Goal: Task Accomplishment & Management: Use online tool/utility

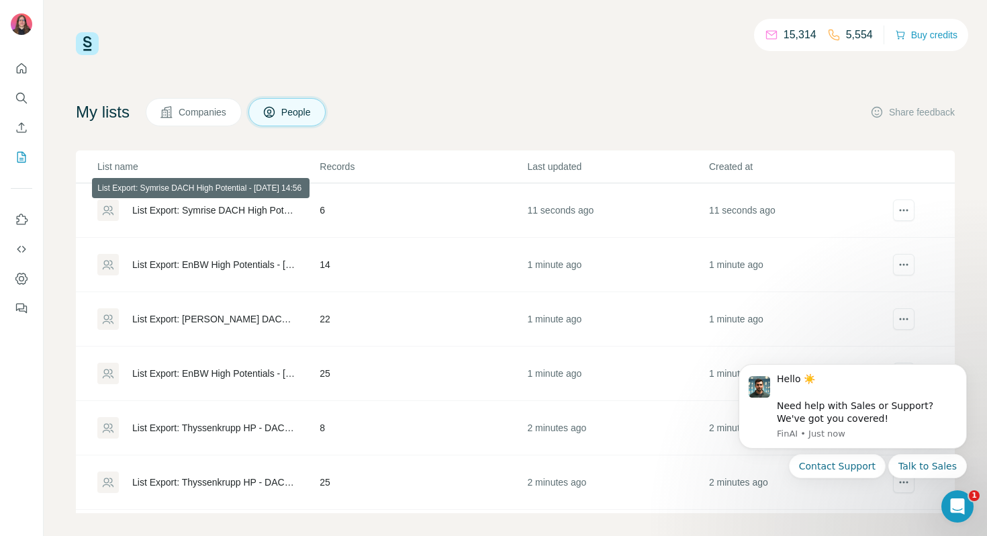
click at [232, 209] on div "List Export: Symrise DACH High Potential - [DATE] 14:56" at bounding box center [214, 209] width 165 height 13
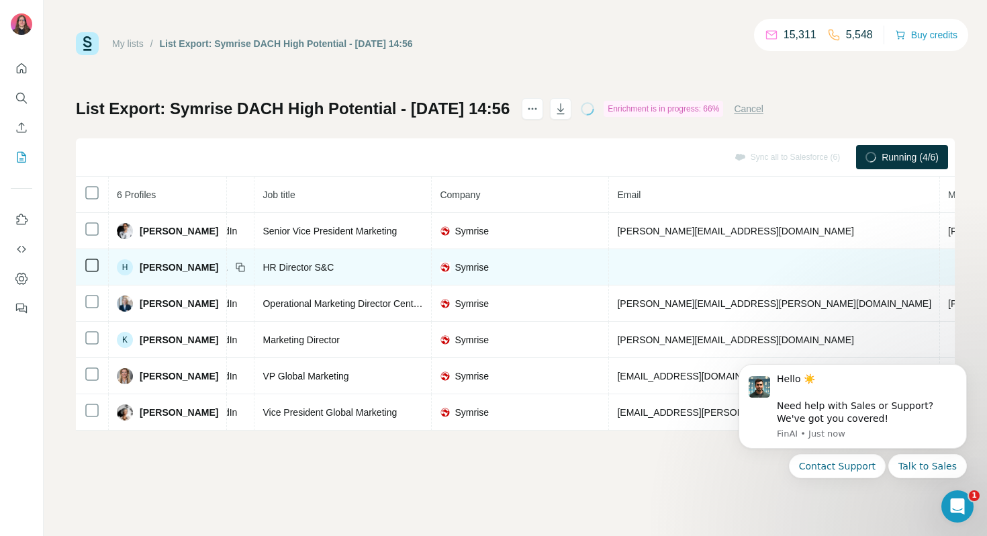
scroll to position [0, 132]
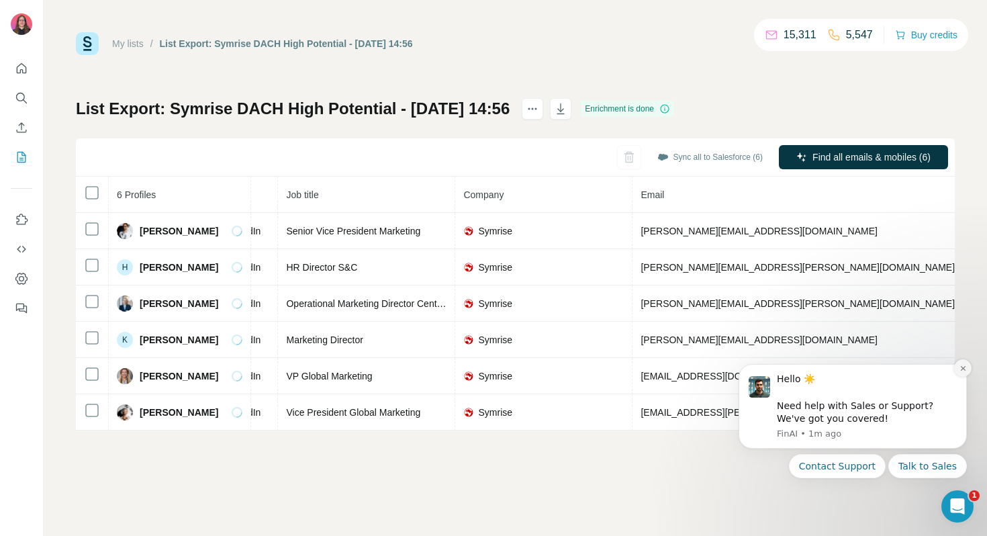
click at [967, 369] on button "Dismiss notification" at bounding box center [962, 367] width 17 height 17
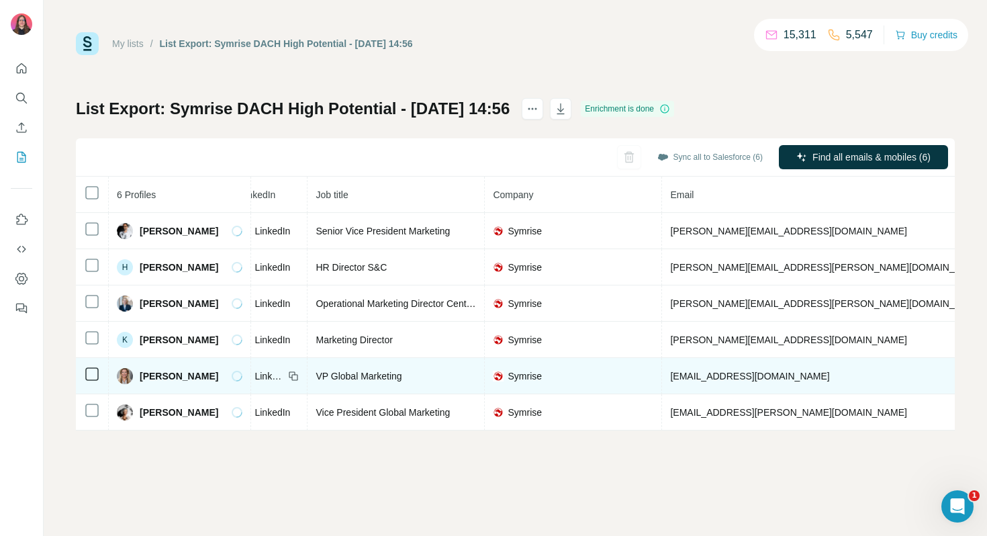
scroll to position [0, 103]
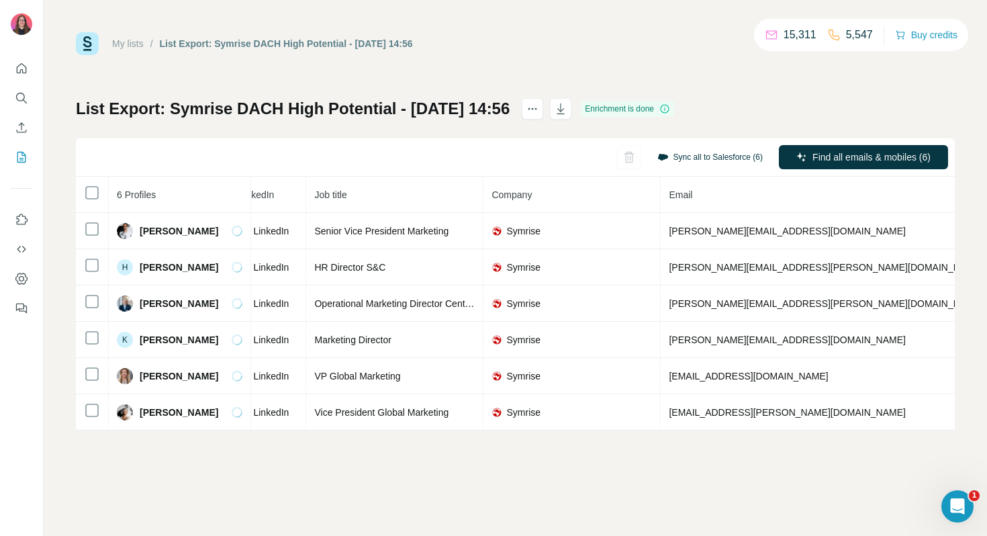
click at [687, 156] on button "Sync all to Salesforce (6)" at bounding box center [710, 157] width 124 height 20
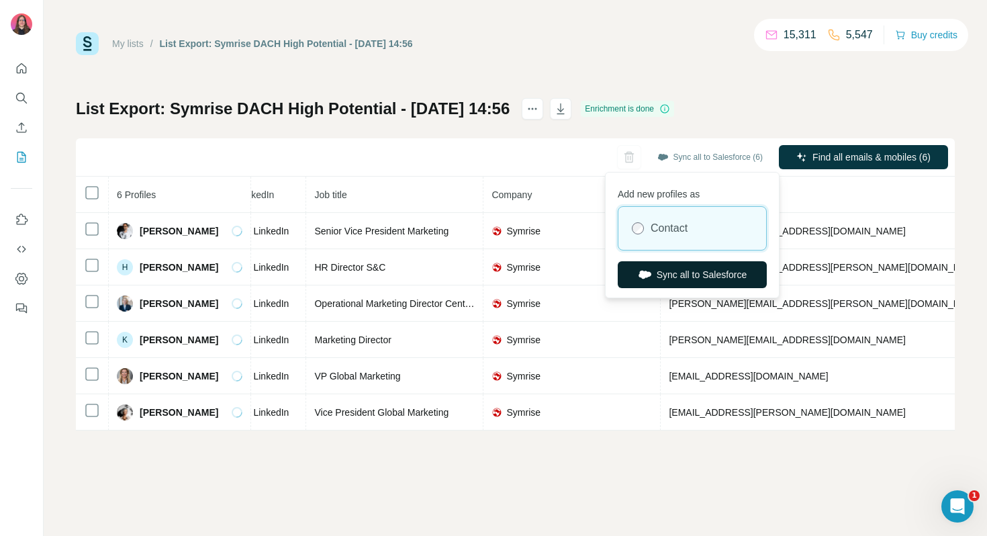
click at [698, 271] on button "Sync all to Salesforce" at bounding box center [692, 274] width 149 height 27
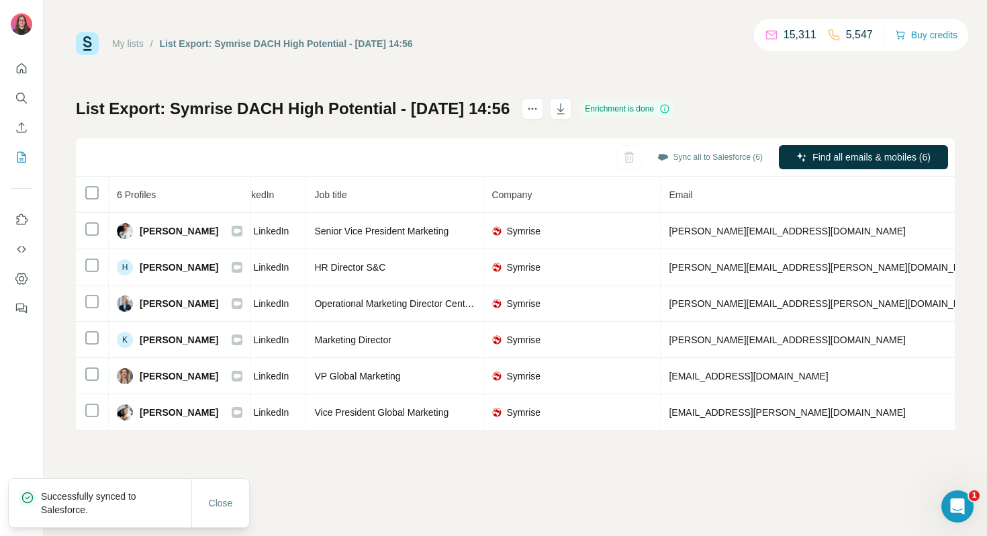
click at [136, 46] on link "My lists" at bounding box center [128, 43] width 32 height 11
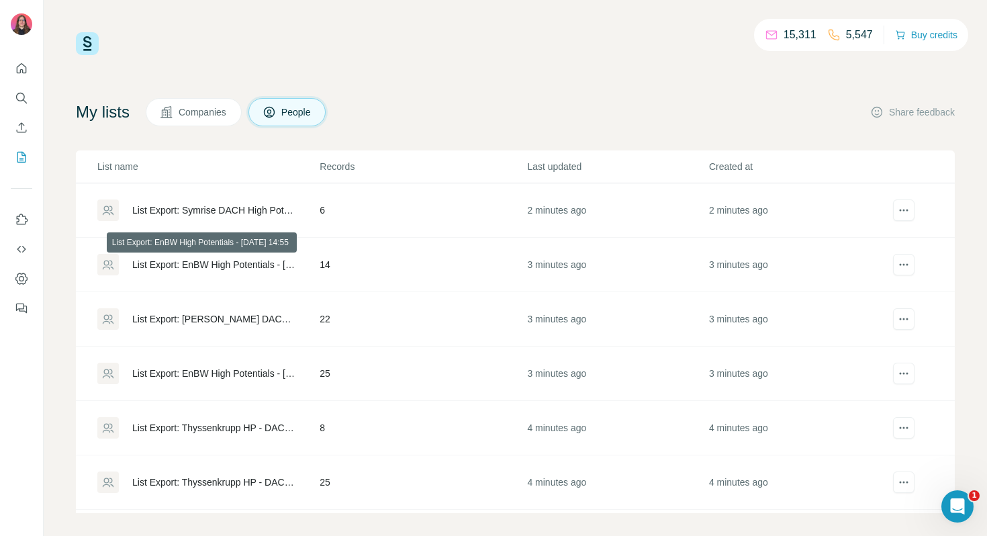
click at [208, 263] on div "List Export: EnBW High Potentials - [DATE] 14:55" at bounding box center [214, 264] width 165 height 13
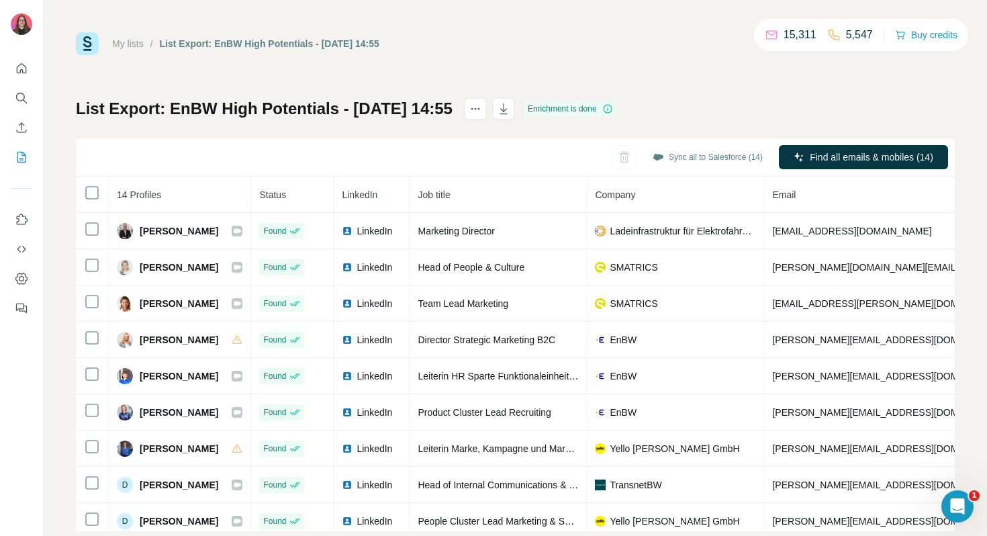
click at [138, 44] on link "My lists" at bounding box center [128, 43] width 32 height 11
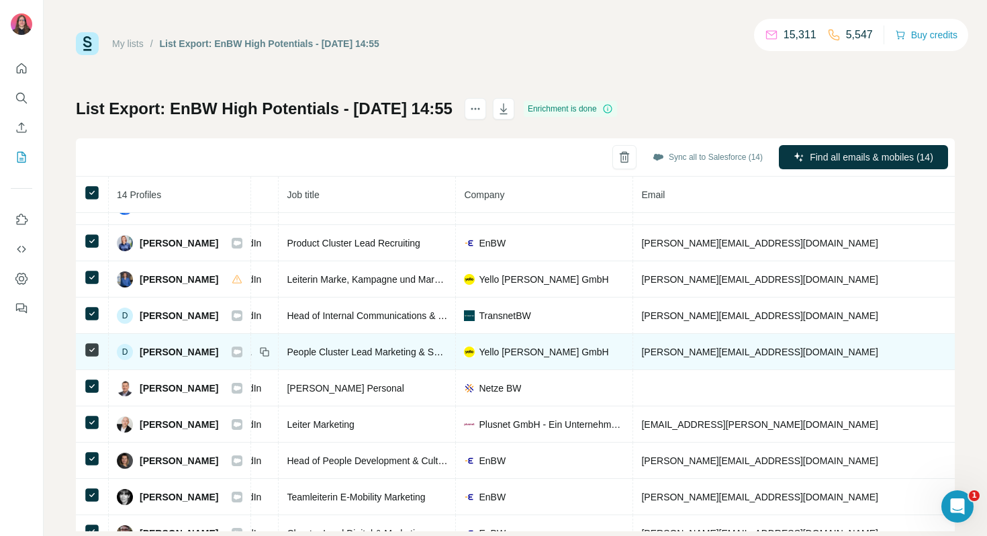
scroll to position [0, 131]
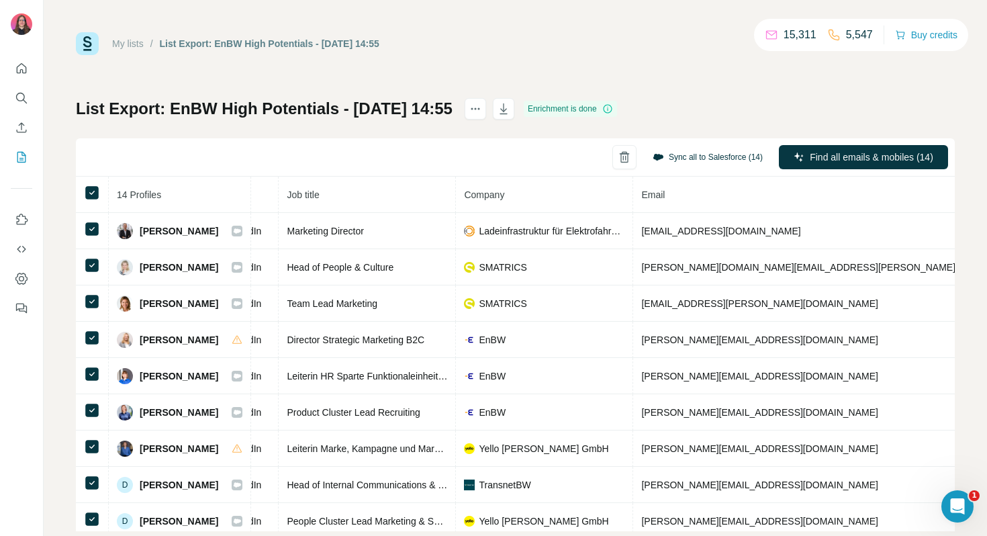
click at [712, 158] on button "Sync all to Salesforce (14)" at bounding box center [707, 157] width 129 height 20
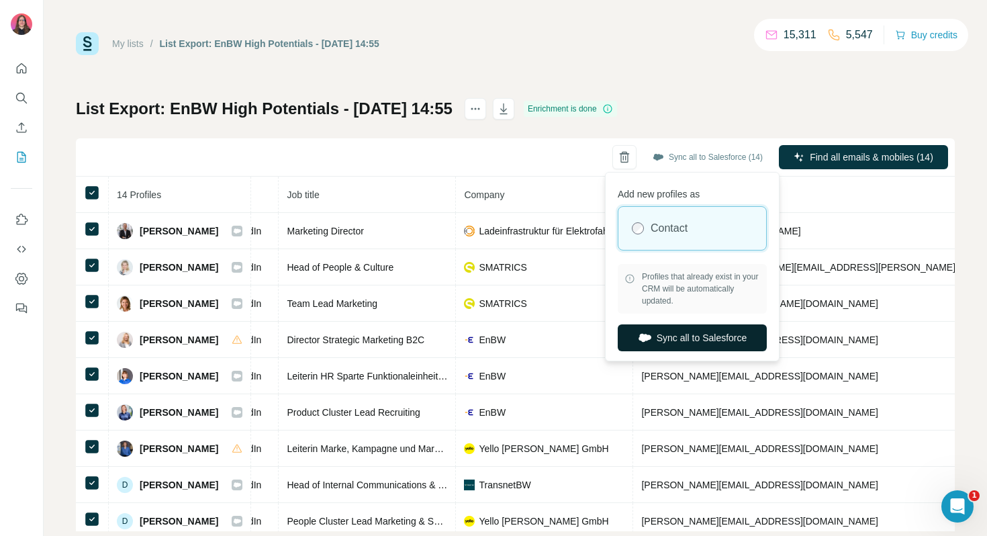
click at [694, 336] on button "Sync all to Salesforce" at bounding box center [692, 337] width 149 height 27
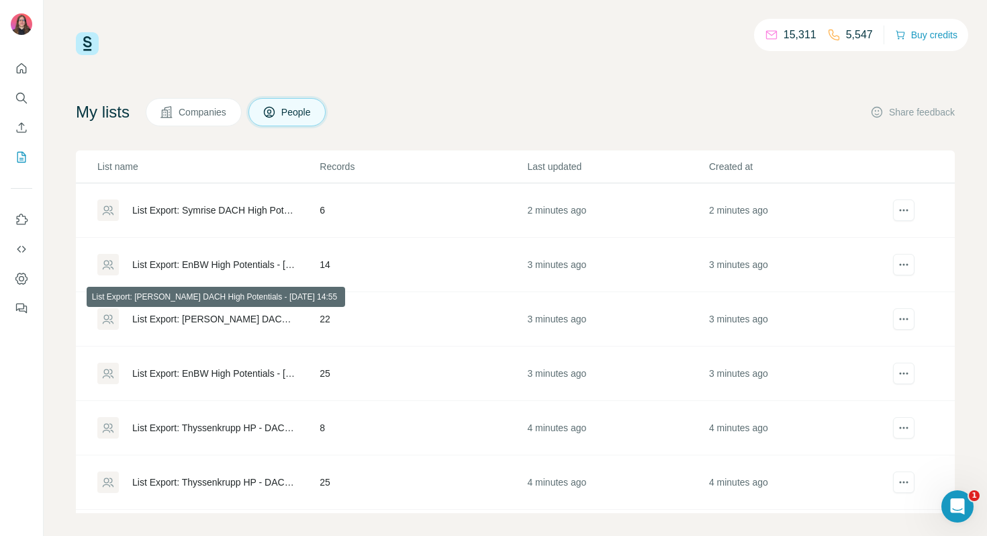
click at [214, 318] on div "List Export: [PERSON_NAME] DACH High Potentials - [DATE] 14:55" at bounding box center [214, 318] width 165 height 13
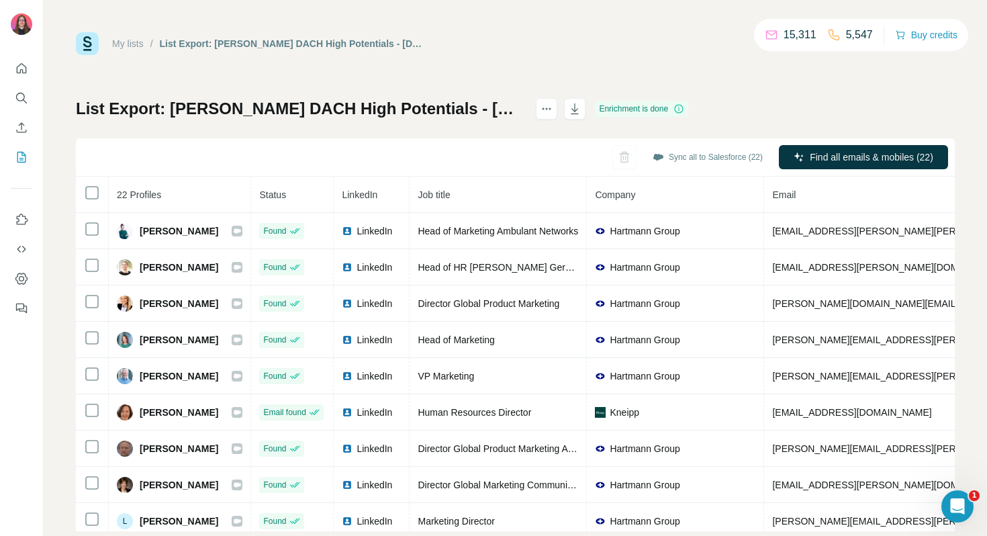
click at [138, 43] on link "My lists" at bounding box center [128, 43] width 32 height 11
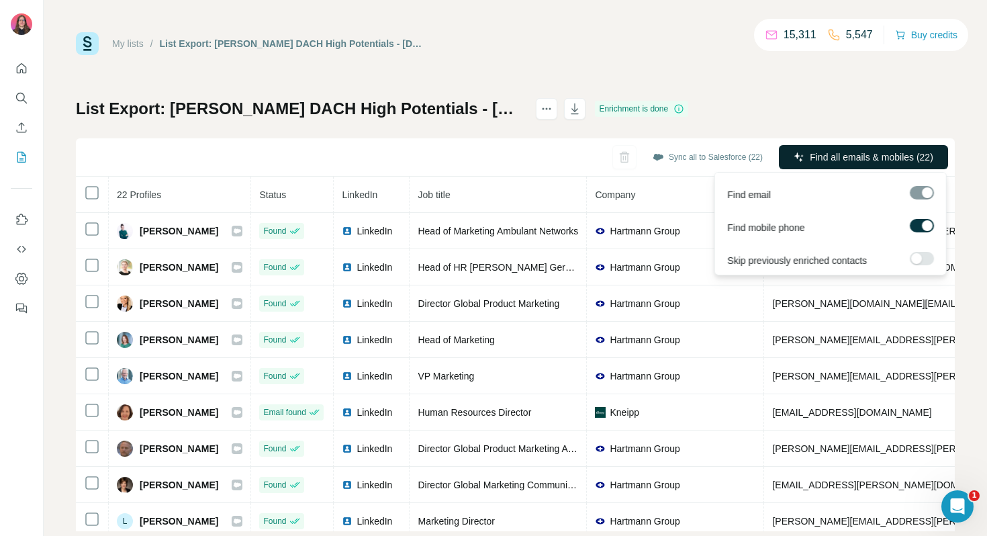
click at [842, 160] on span "Find all emails & mobiles (22)" at bounding box center [872, 156] width 124 height 13
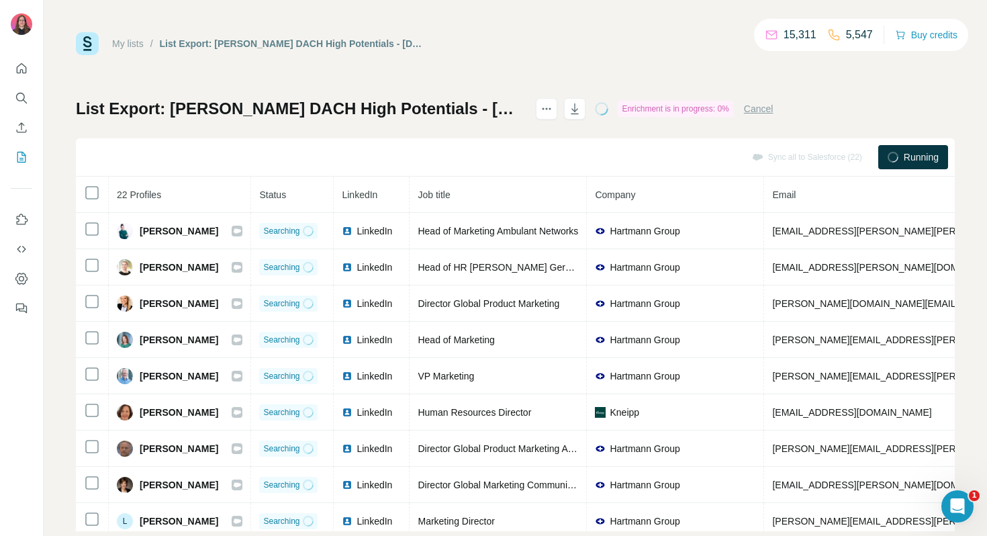
click at [917, 154] on span "Running" at bounding box center [921, 156] width 35 height 13
click at [774, 101] on div "Cancel" at bounding box center [759, 109] width 30 height 16
click at [774, 110] on button "Cancel" at bounding box center [759, 108] width 30 height 13
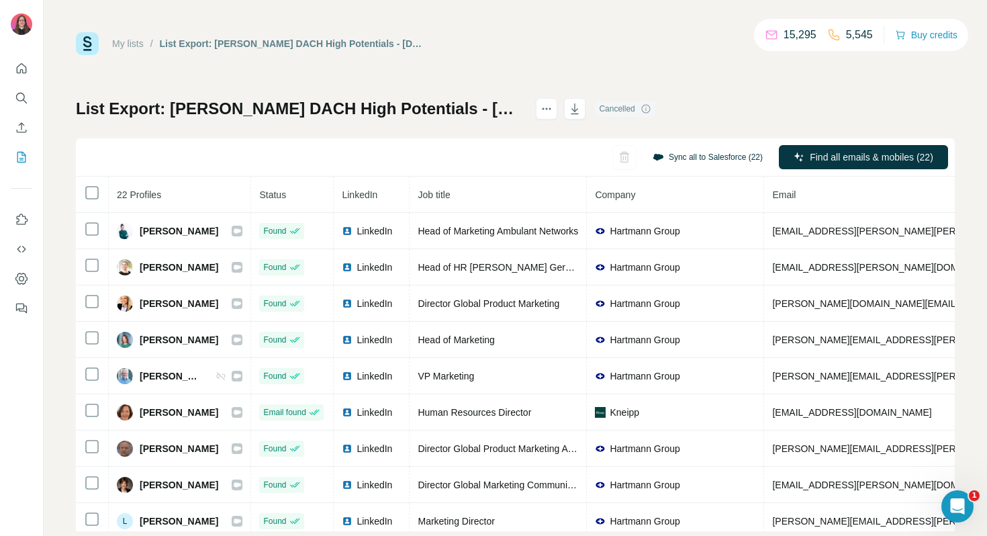
click at [679, 155] on button "Sync all to Salesforce (22)" at bounding box center [707, 157] width 129 height 20
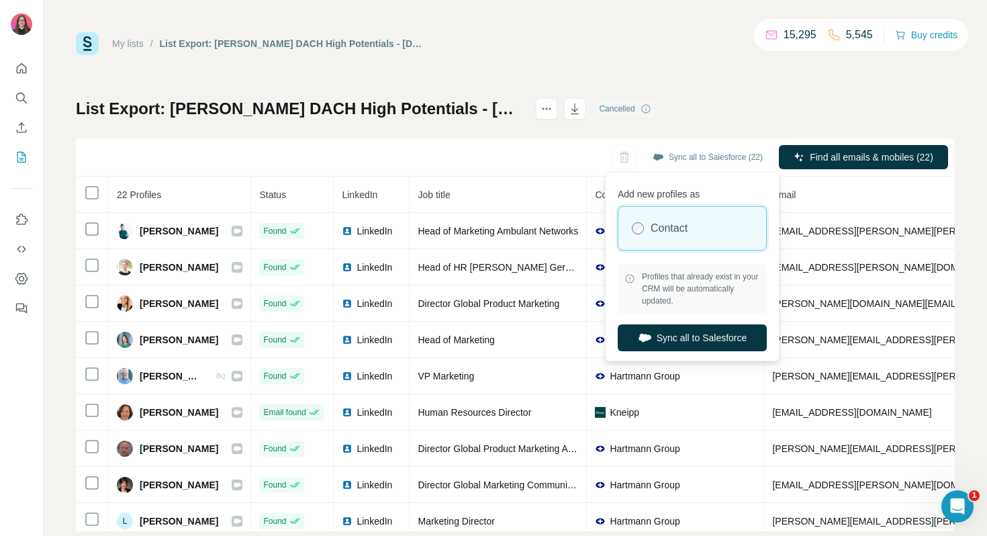
click at [644, 239] on div "Contact" at bounding box center [692, 228] width 148 height 43
click at [715, 340] on button "Sync all to Salesforce" at bounding box center [692, 337] width 149 height 27
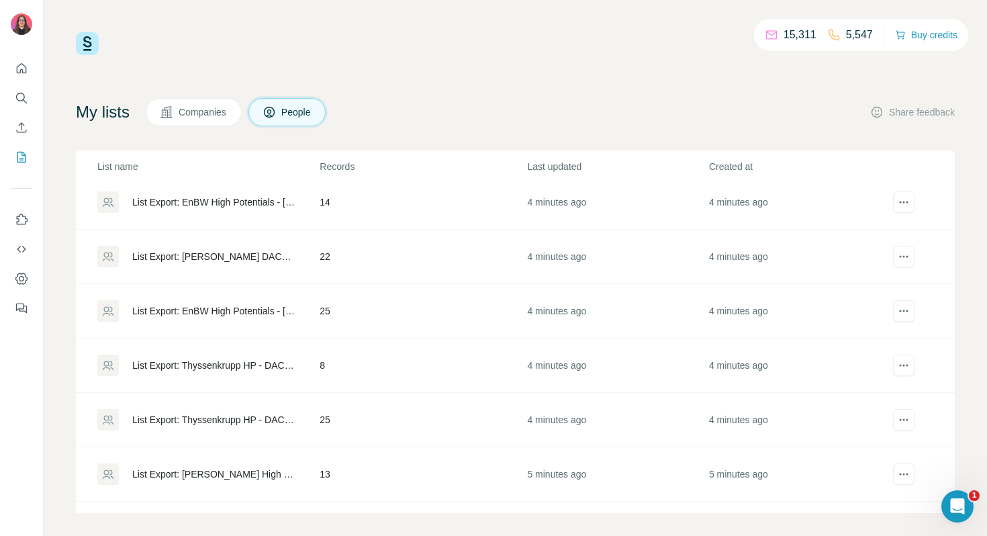
scroll to position [66, 0]
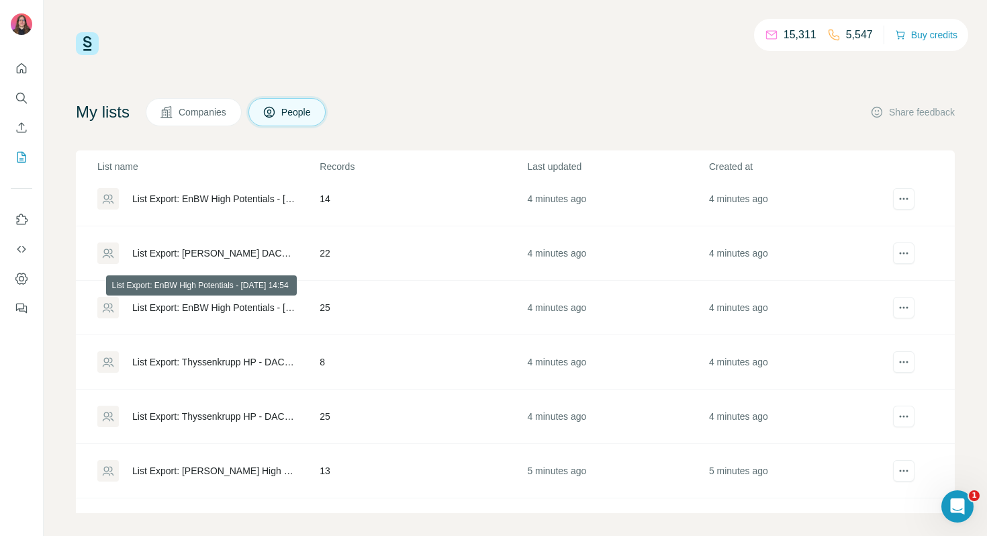
click at [231, 308] on div "List Export: EnBW High Potentials - [DATE] 14:54" at bounding box center [214, 307] width 165 height 13
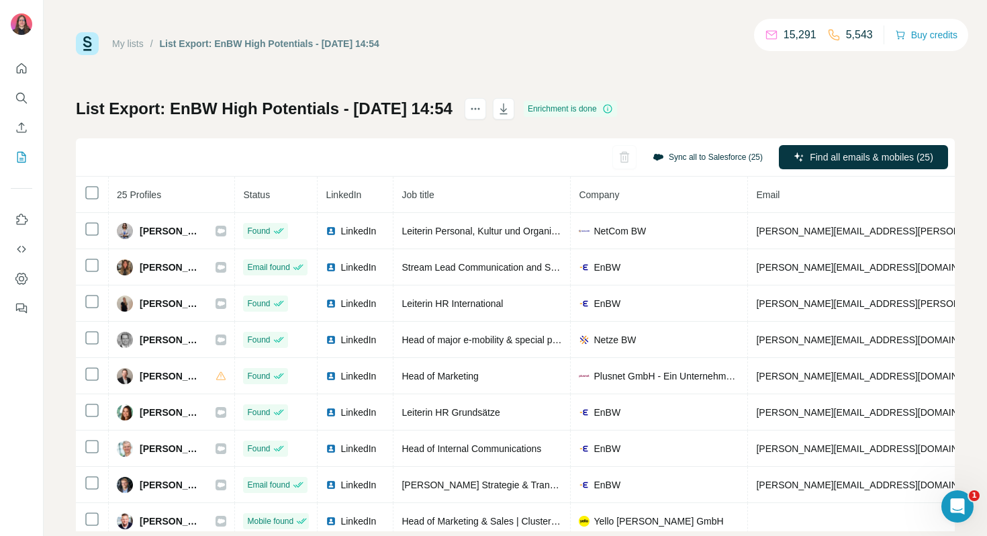
click at [678, 158] on button "Sync all to Salesforce (25)" at bounding box center [707, 157] width 129 height 20
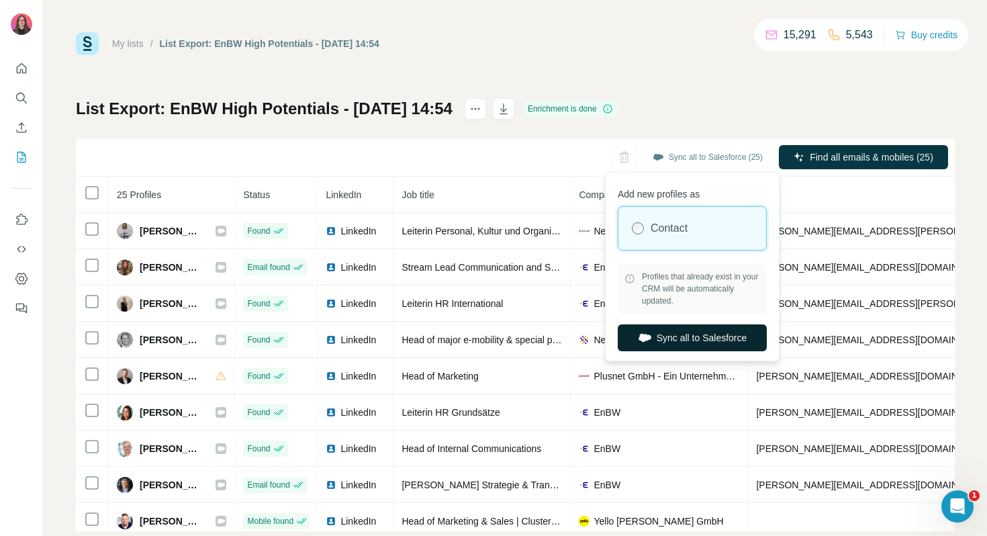
click at [687, 332] on button "Sync all to Salesforce" at bounding box center [692, 337] width 149 height 27
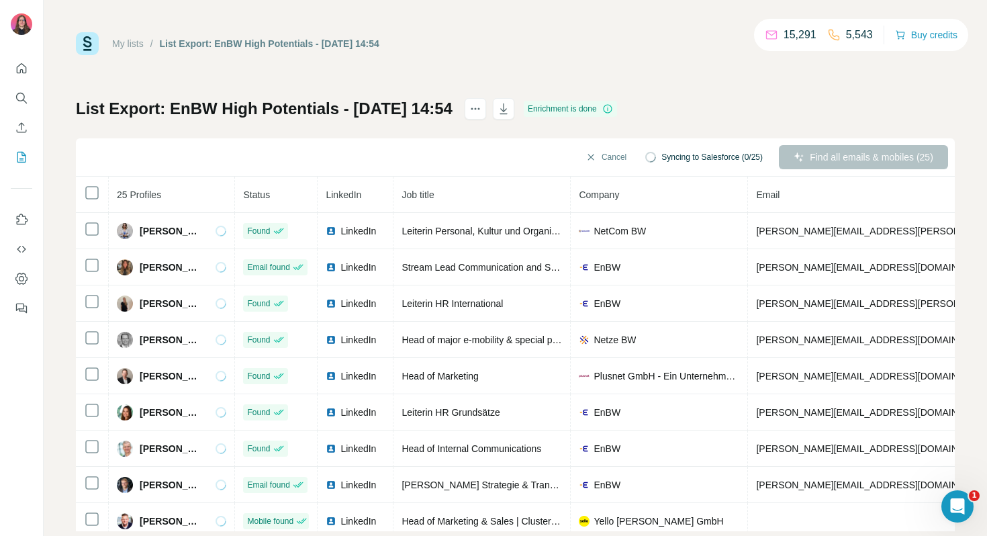
click at [133, 46] on link "My lists" at bounding box center [128, 43] width 32 height 11
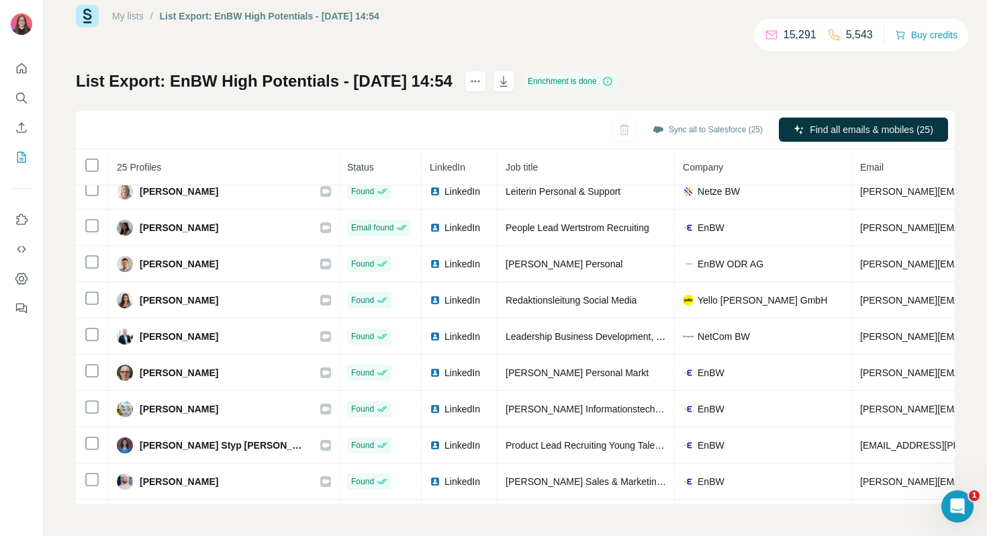
scroll to position [588, 1]
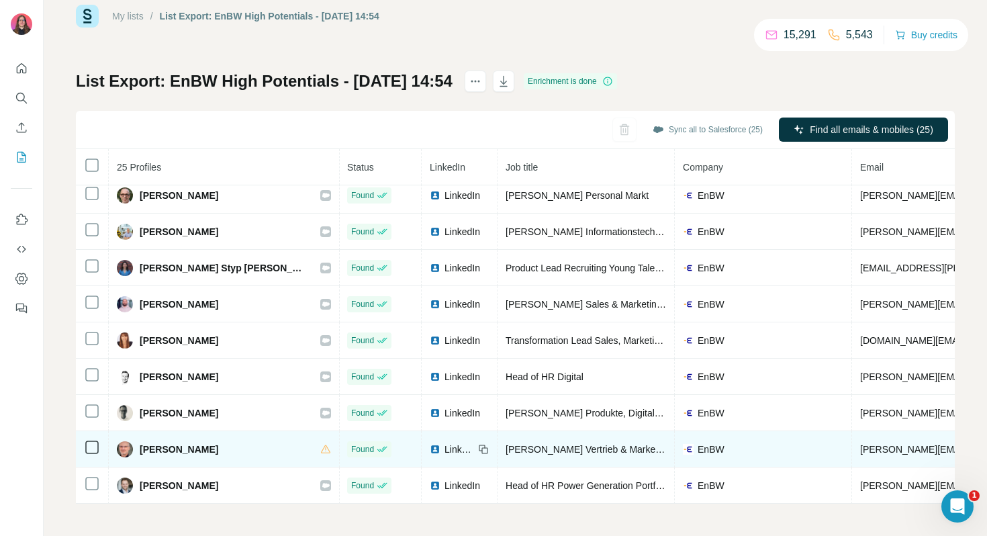
click at [84, 447] on icon at bounding box center [92, 447] width 16 height 16
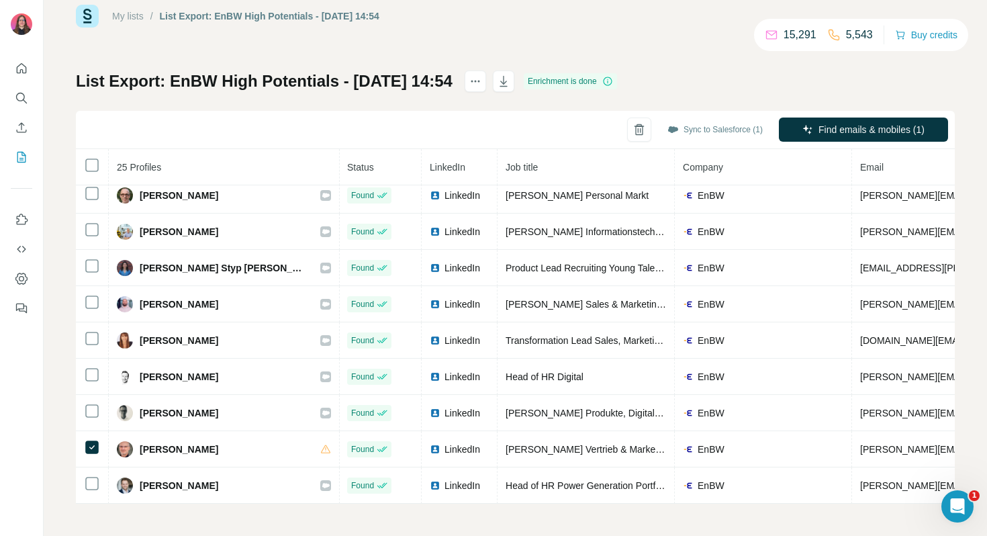
drag, startPoint x: 700, startPoint y: 121, endPoint x: 690, endPoint y: 117, distance: 10.8
click at [696, 120] on button "Sync to Salesforce (1)" at bounding box center [715, 130] width 114 height 20
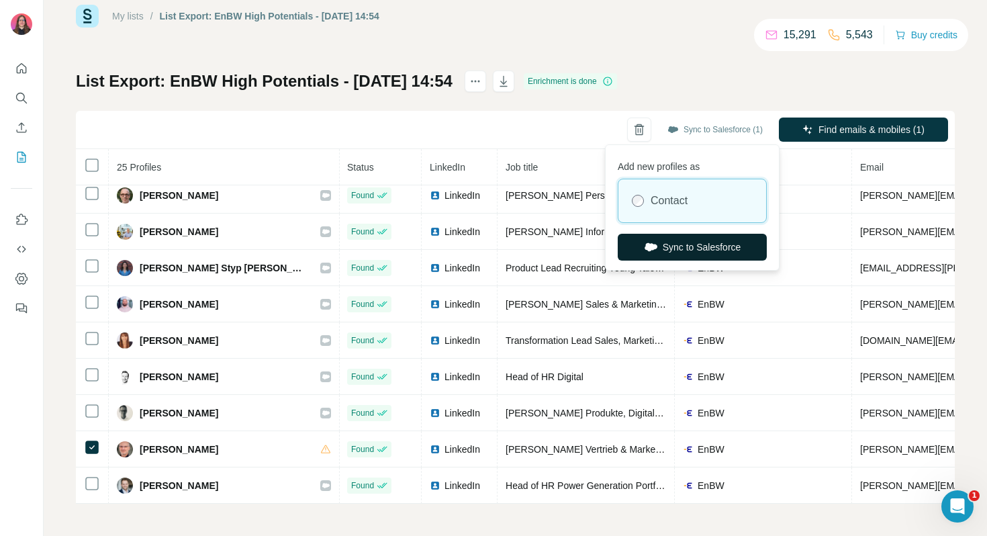
click at [674, 246] on button "Sync to Salesforce" at bounding box center [692, 247] width 149 height 27
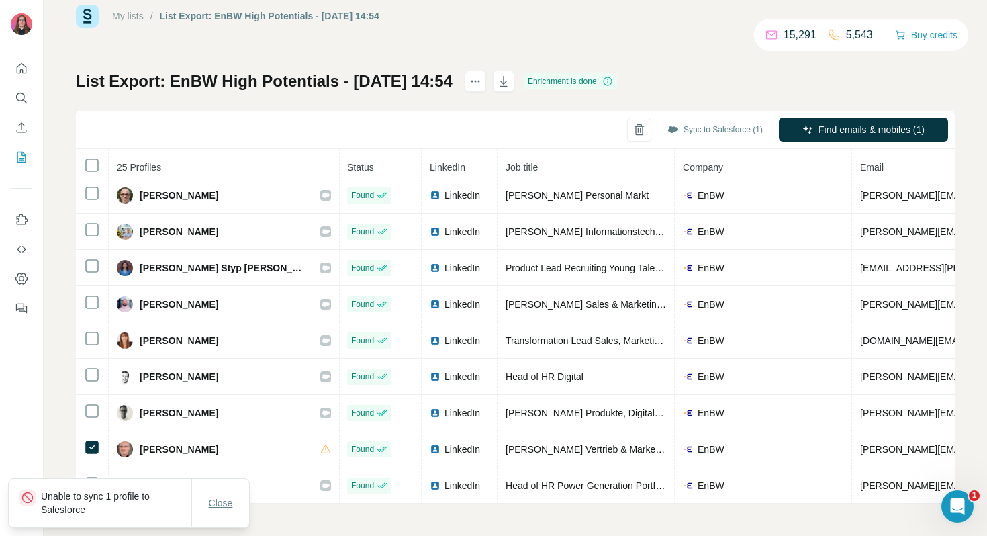
click at [233, 502] on span "Close" at bounding box center [221, 502] width 24 height 13
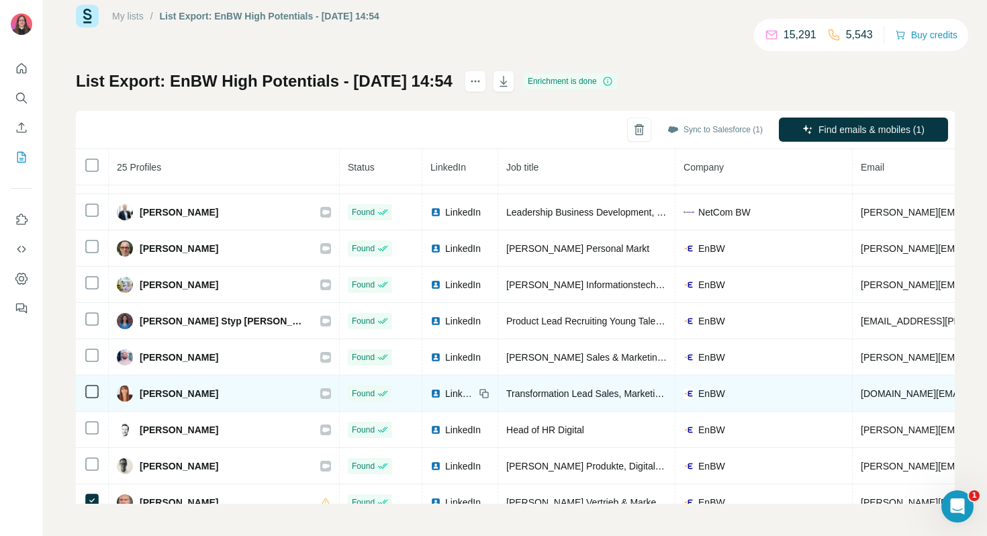
scroll to position [588, 0]
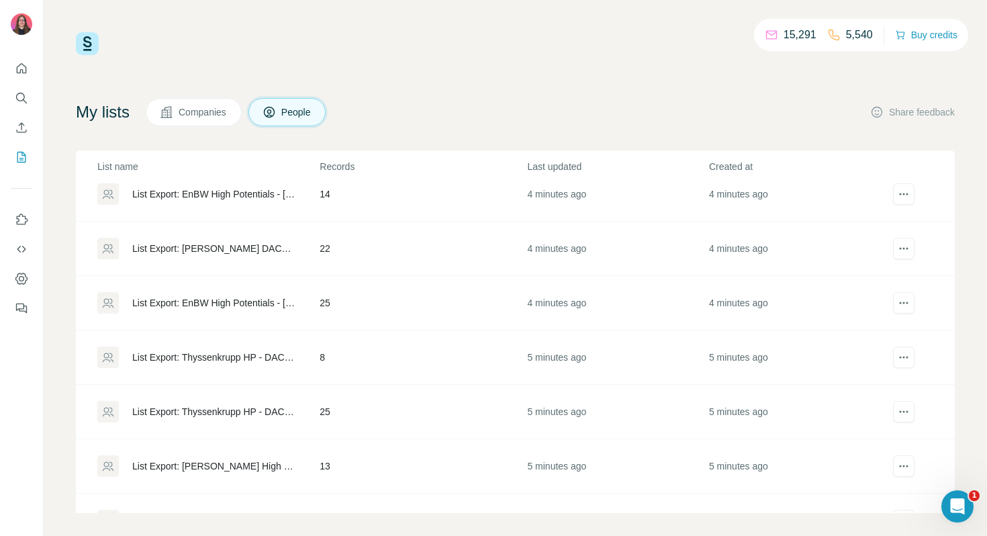
scroll to position [71, 0]
click at [262, 359] on div "List Export: Thyssenkrupp HP - DACH - [DATE] 14:54" at bounding box center [214, 356] width 165 height 13
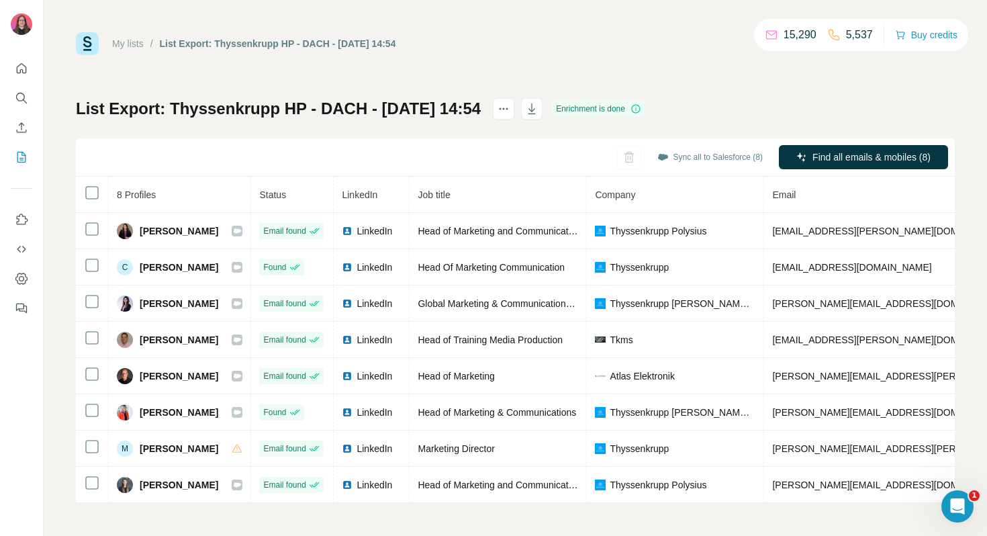
click at [137, 42] on link "My lists" at bounding box center [128, 43] width 32 height 11
click at [713, 153] on button "Sync all to Salesforce (8)" at bounding box center [710, 157] width 124 height 20
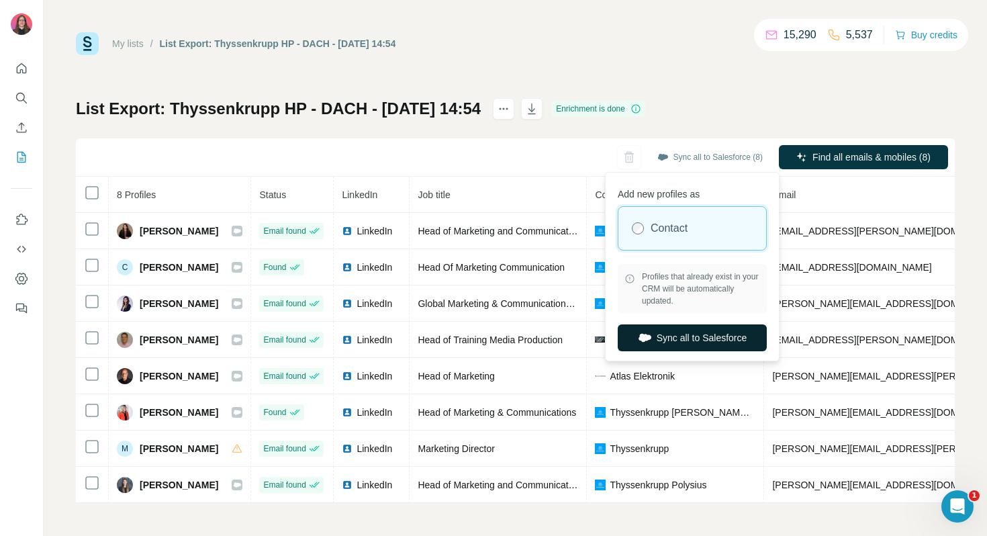
click at [686, 332] on button "Sync all to Salesforce" at bounding box center [692, 337] width 149 height 27
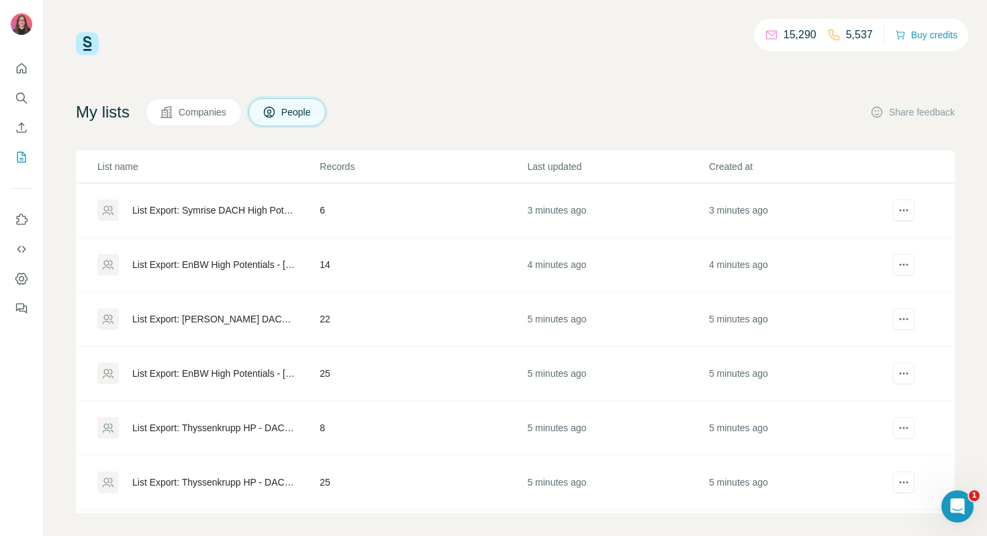
click at [227, 483] on div "List Export: Thyssenkrupp HP - DACH - [DATE] 14:54" at bounding box center [214, 481] width 165 height 13
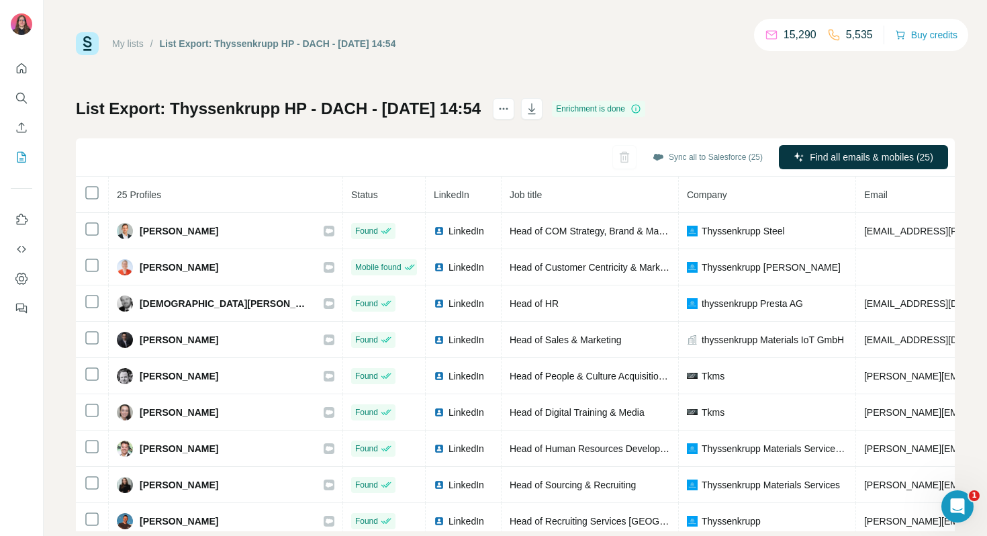
click at [140, 44] on link "My lists" at bounding box center [128, 43] width 32 height 11
click at [727, 154] on button "Sync all to Salesforce (25)" at bounding box center [707, 157] width 129 height 20
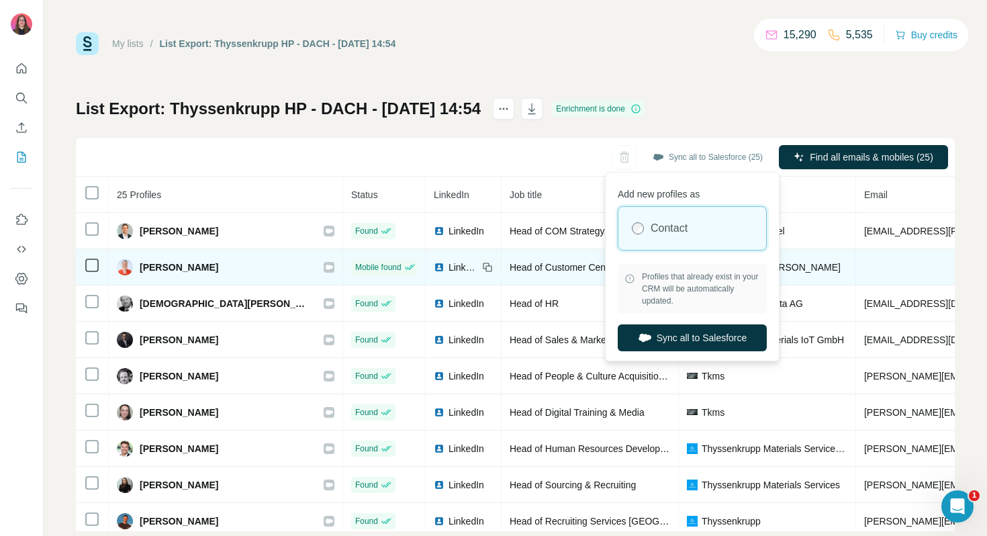
drag, startPoint x: 674, startPoint y: 335, endPoint x: 661, endPoint y: 277, distance: 59.1
click at [673, 335] on button "Sync all to Salesforce" at bounding box center [692, 337] width 149 height 27
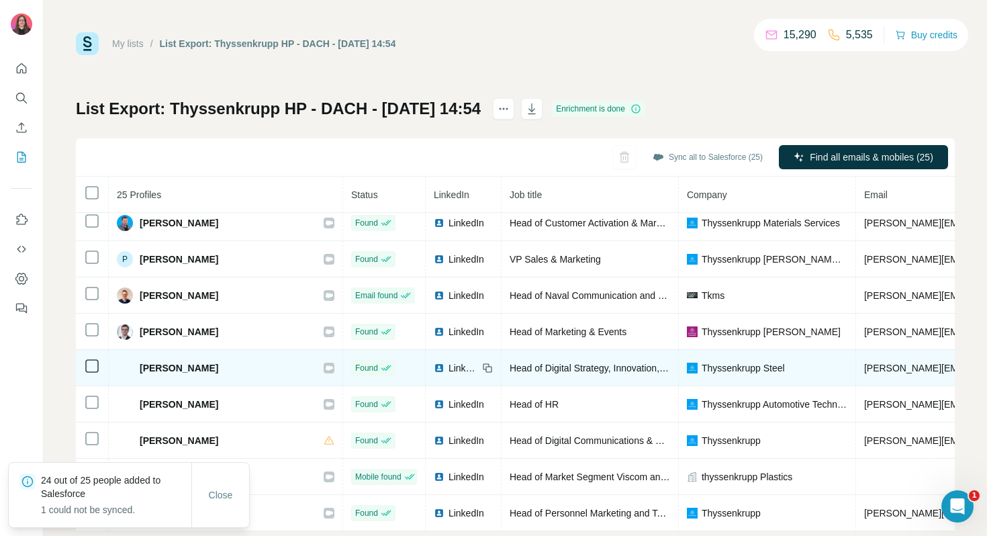
scroll to position [28, 0]
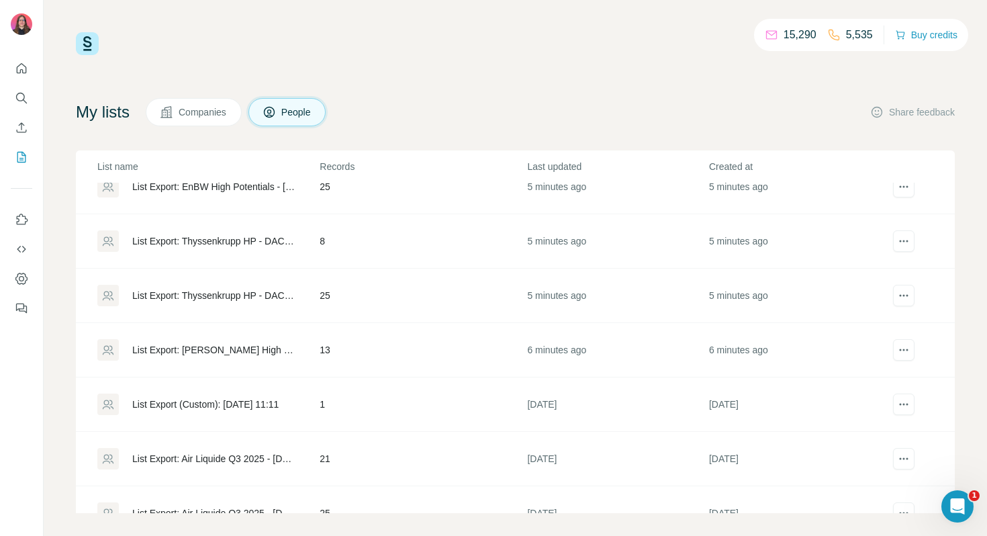
scroll to position [209, 0]
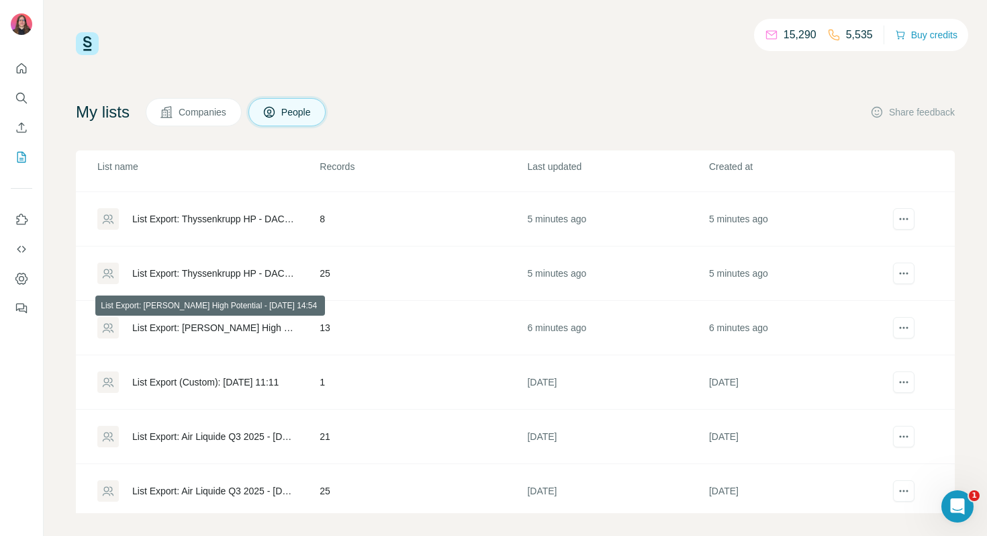
click at [238, 326] on div "List Export: [PERSON_NAME] High Potential - [DATE] 14:54" at bounding box center [214, 327] width 165 height 13
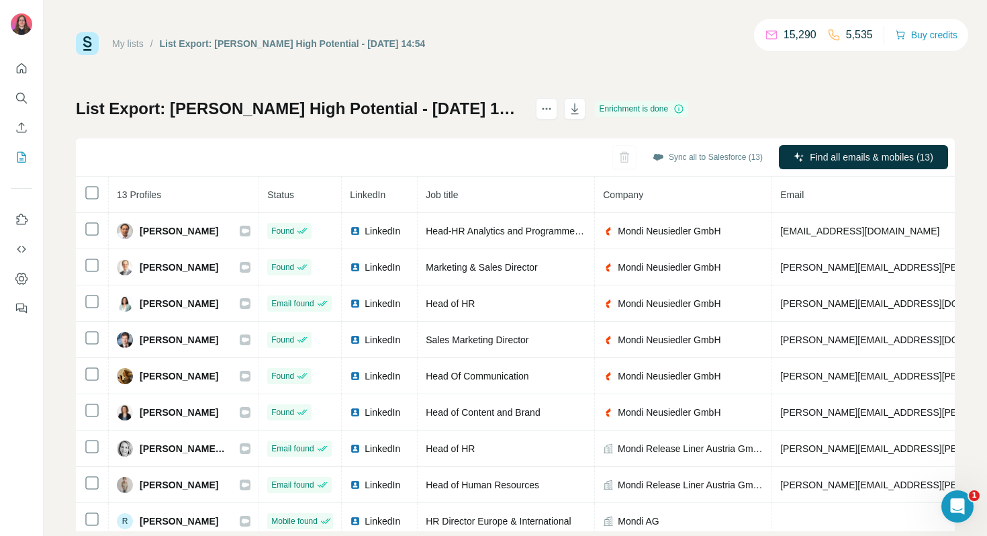
click at [140, 46] on link "My lists" at bounding box center [128, 43] width 32 height 11
click at [687, 154] on button "Sync all to Salesforce (13)" at bounding box center [707, 157] width 129 height 20
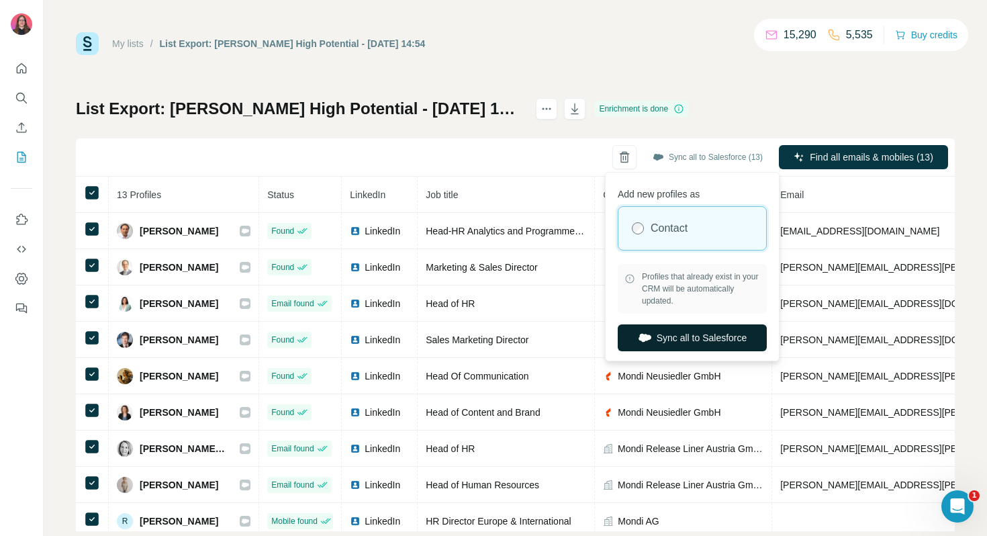
click at [702, 332] on button "Sync all to Salesforce" at bounding box center [692, 337] width 149 height 27
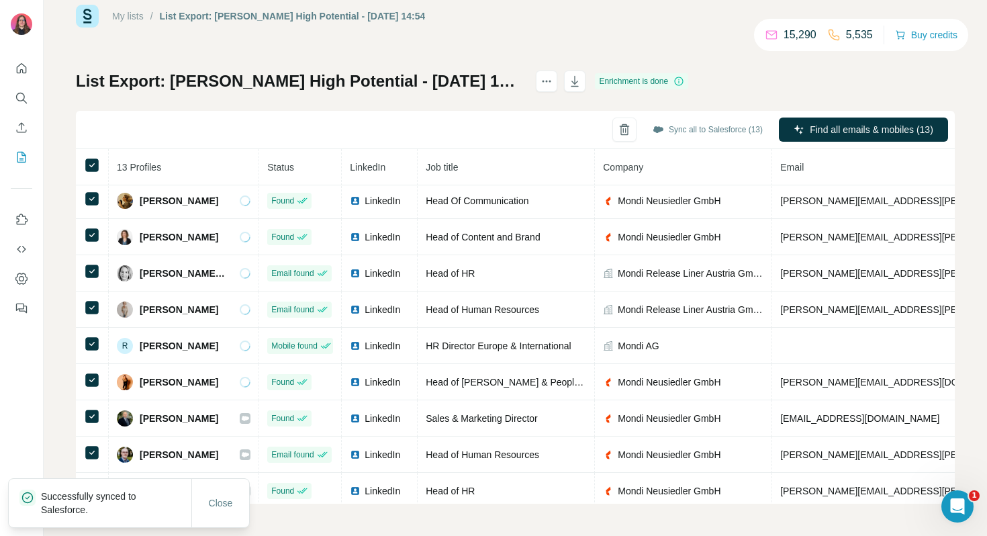
scroll to position [153, 0]
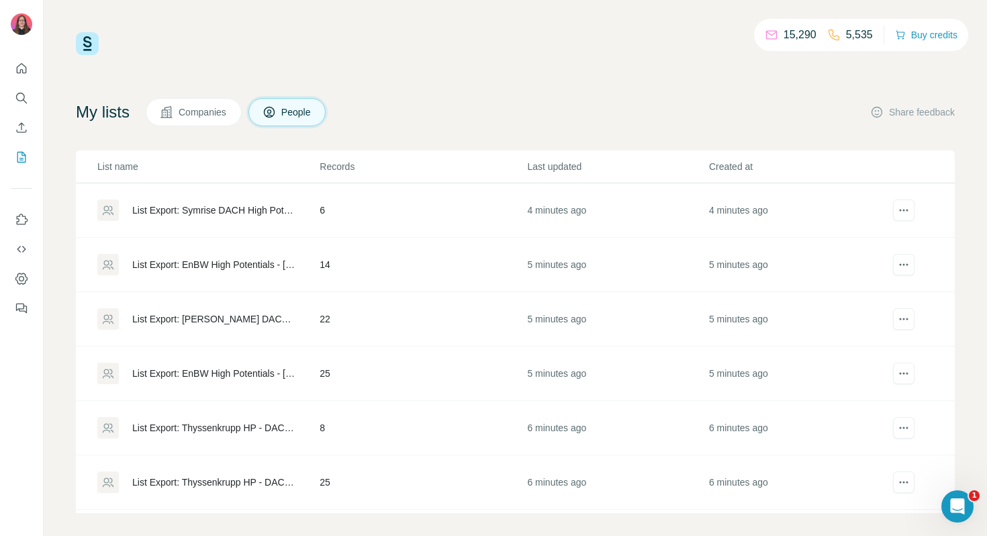
click at [529, 60] on div "15,290 5,535 Buy credits My lists Companies People Share feedback List name Rec…" at bounding box center [515, 272] width 879 height 481
